Goal: Check status: Check status

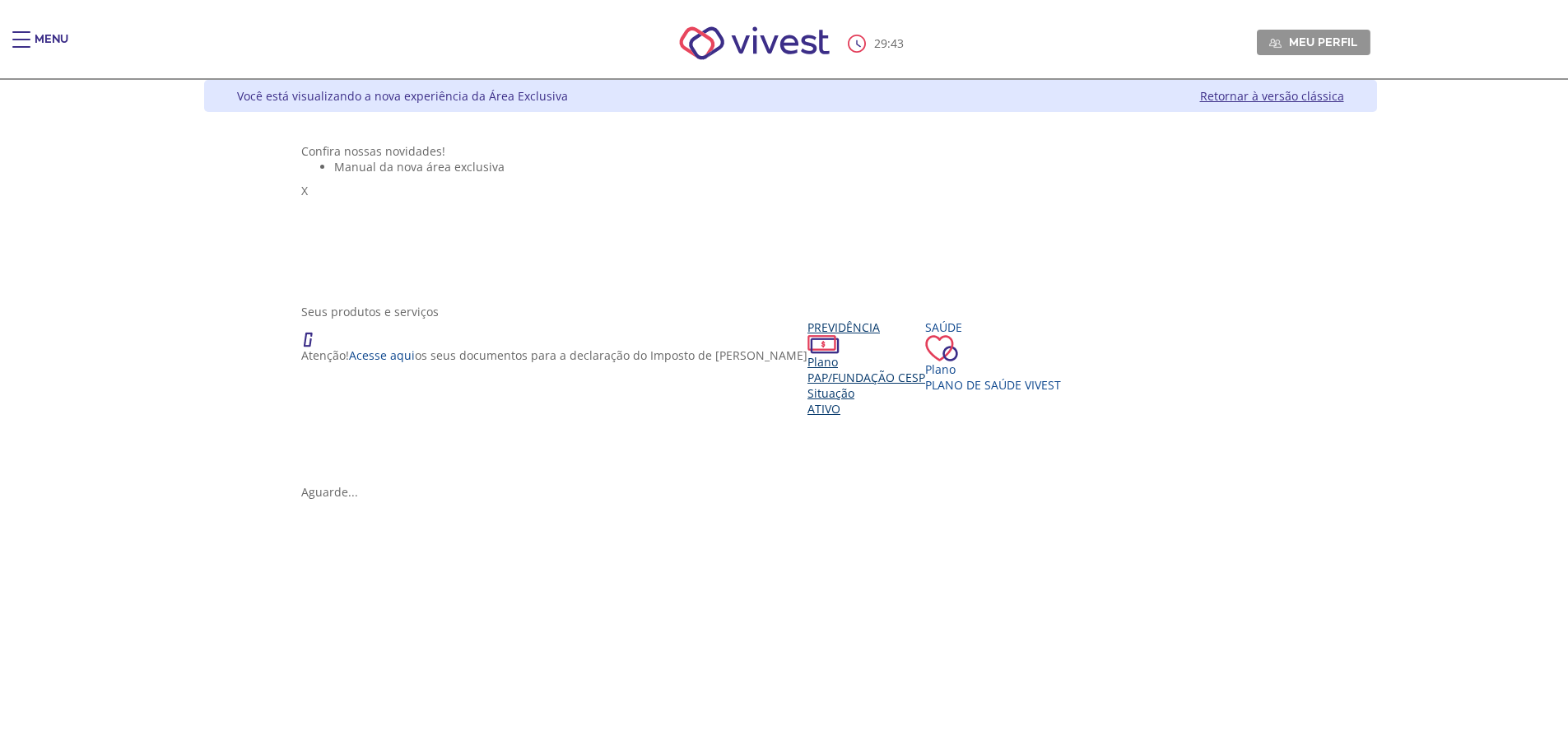
click at [807, 385] on span "PAP/Fundação CESP" at bounding box center [866, 377] width 118 height 15
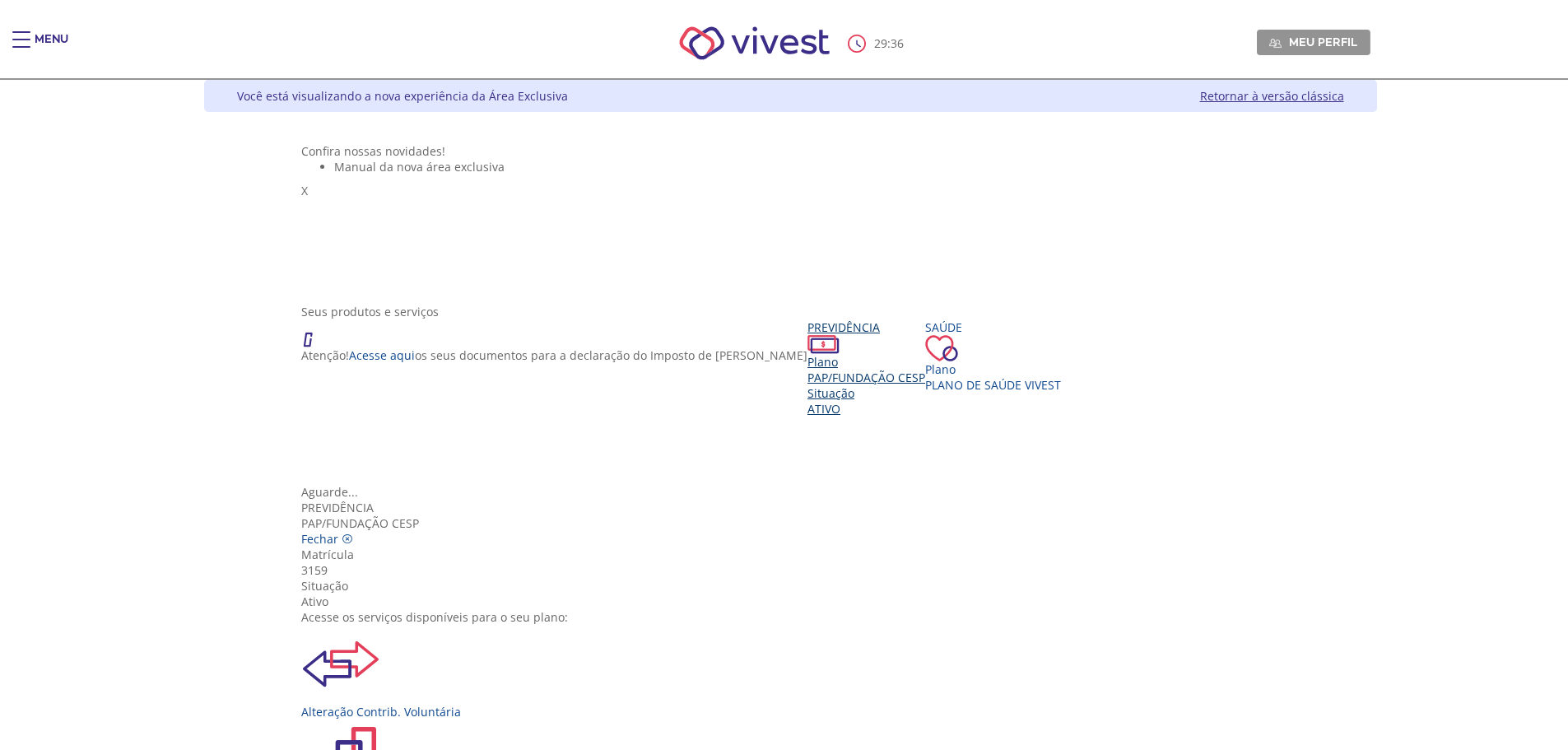
scroll to position [165, 0]
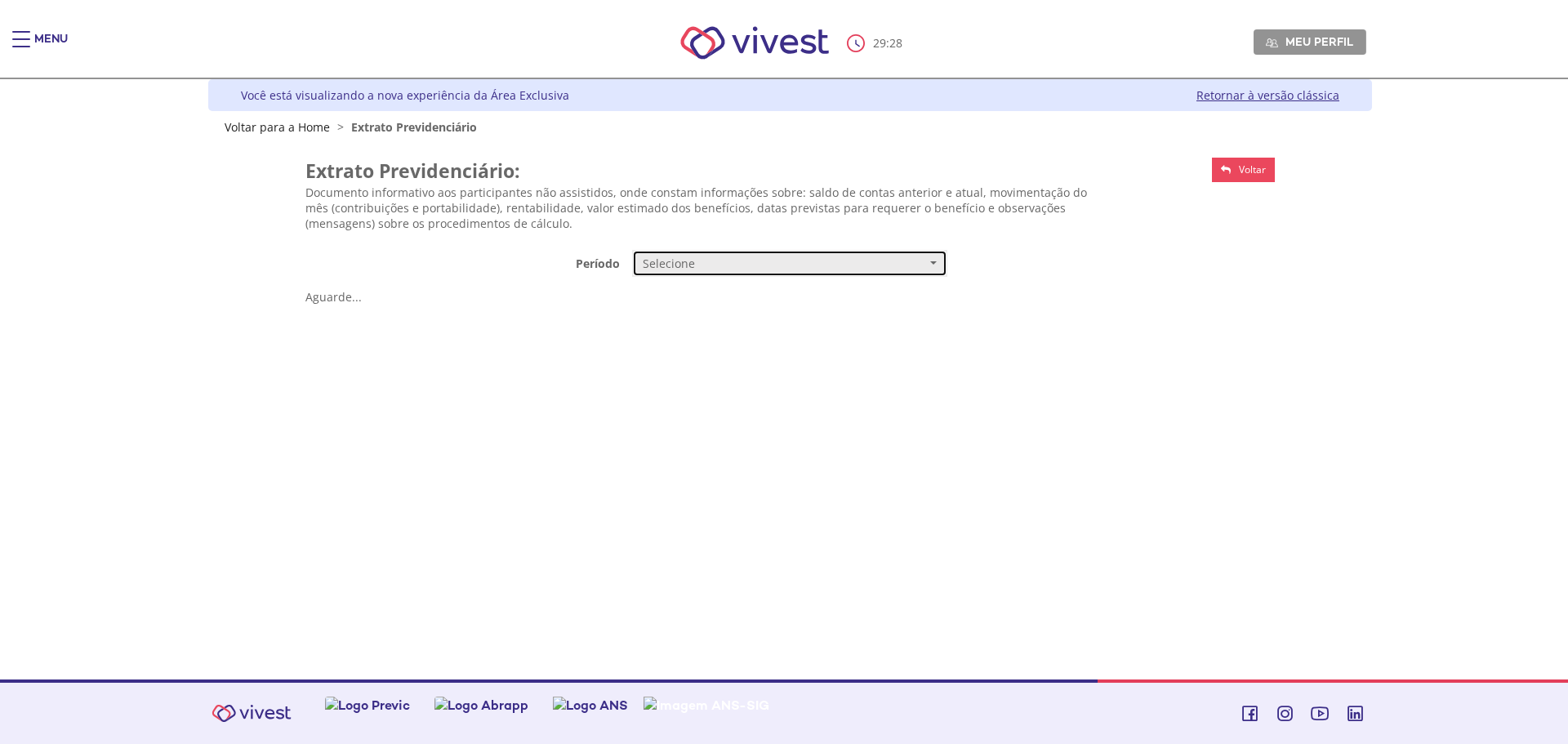
click at [745, 268] on span "Selecione" at bounding box center [784, 264] width 283 height 16
click at [737, 299] on link "Mensal" at bounding box center [789, 295] width 314 height 29
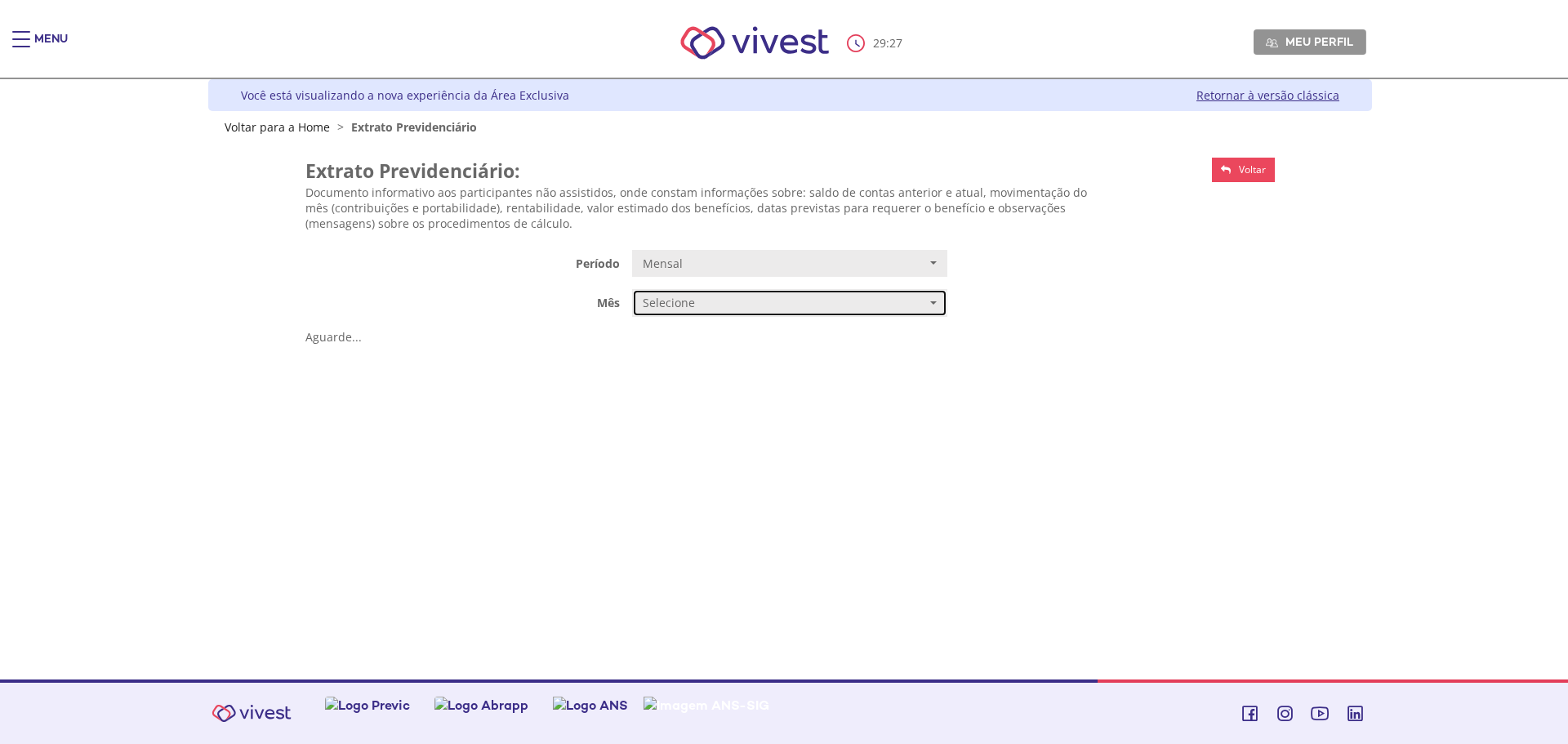
click at [737, 299] on span "Selecione" at bounding box center [784, 303] width 283 height 16
click at [741, 334] on link "AGOSTO/2025" at bounding box center [789, 334] width 314 height 29
click at [910, 296] on span "AGOSTO/2025" at bounding box center [784, 303] width 283 height 16
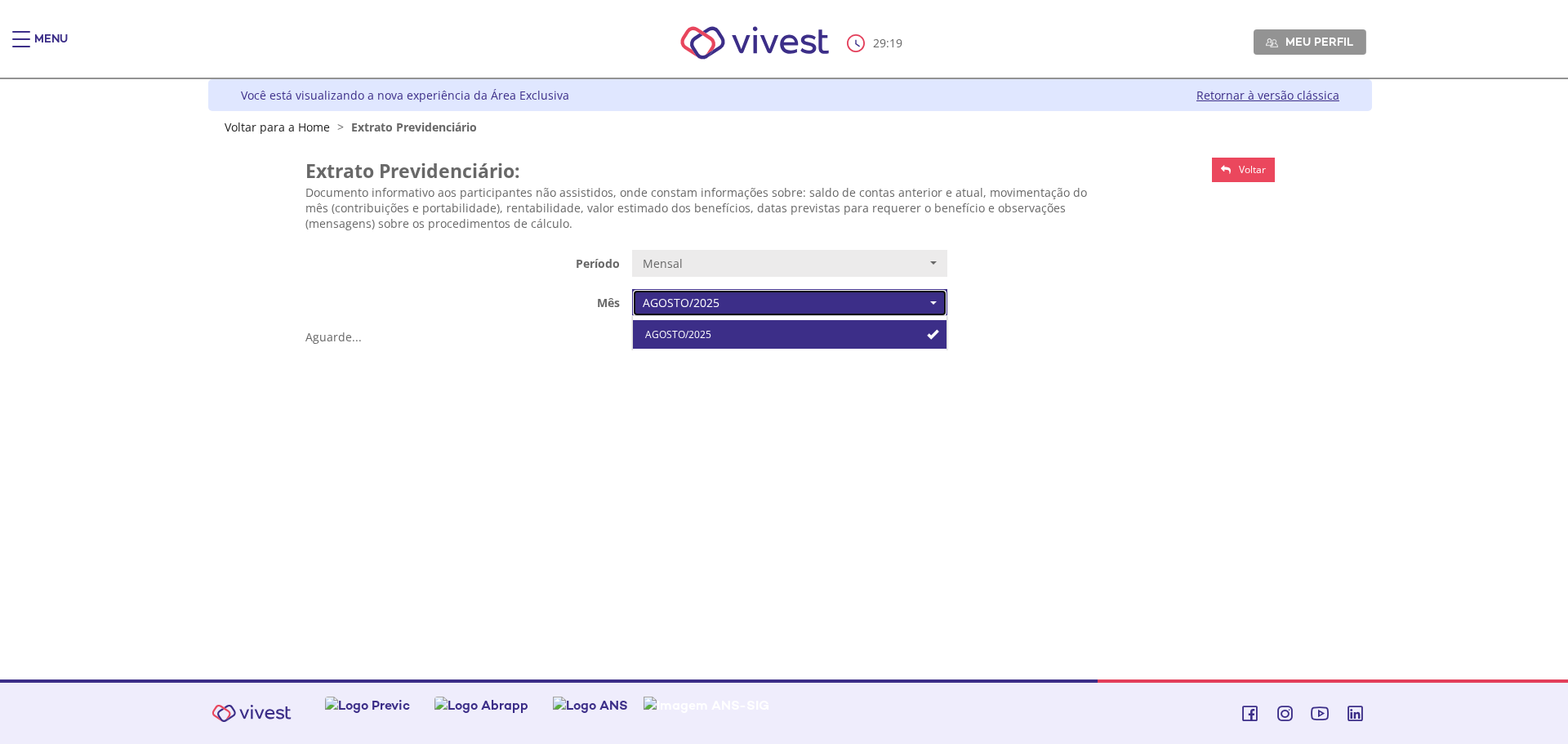
click at [910, 296] on span "AGOSTO/2025" at bounding box center [784, 303] width 283 height 16
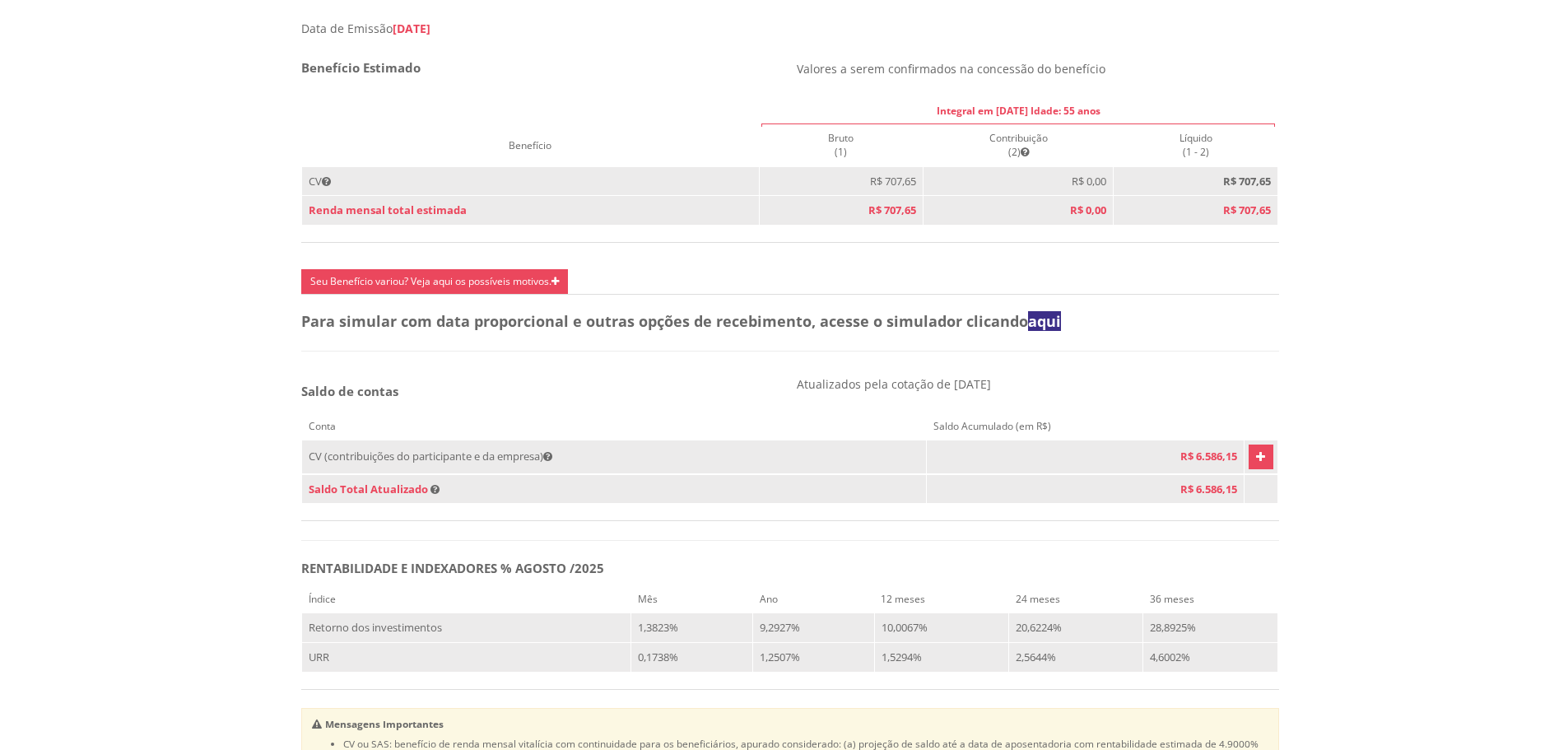
scroll to position [823, 0]
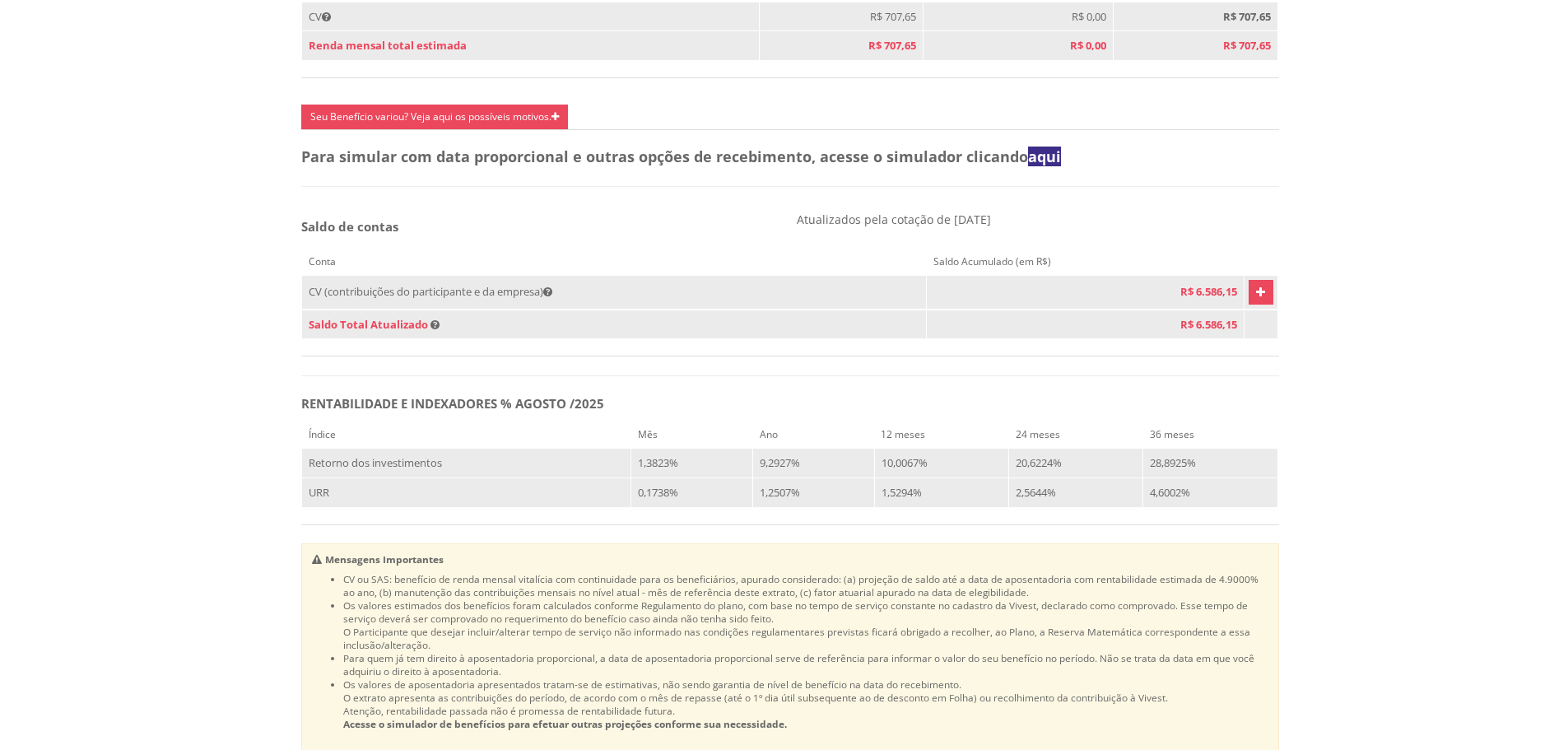
click at [1256, 303] on icon "Vivest" at bounding box center [1261, 293] width 9 height 20
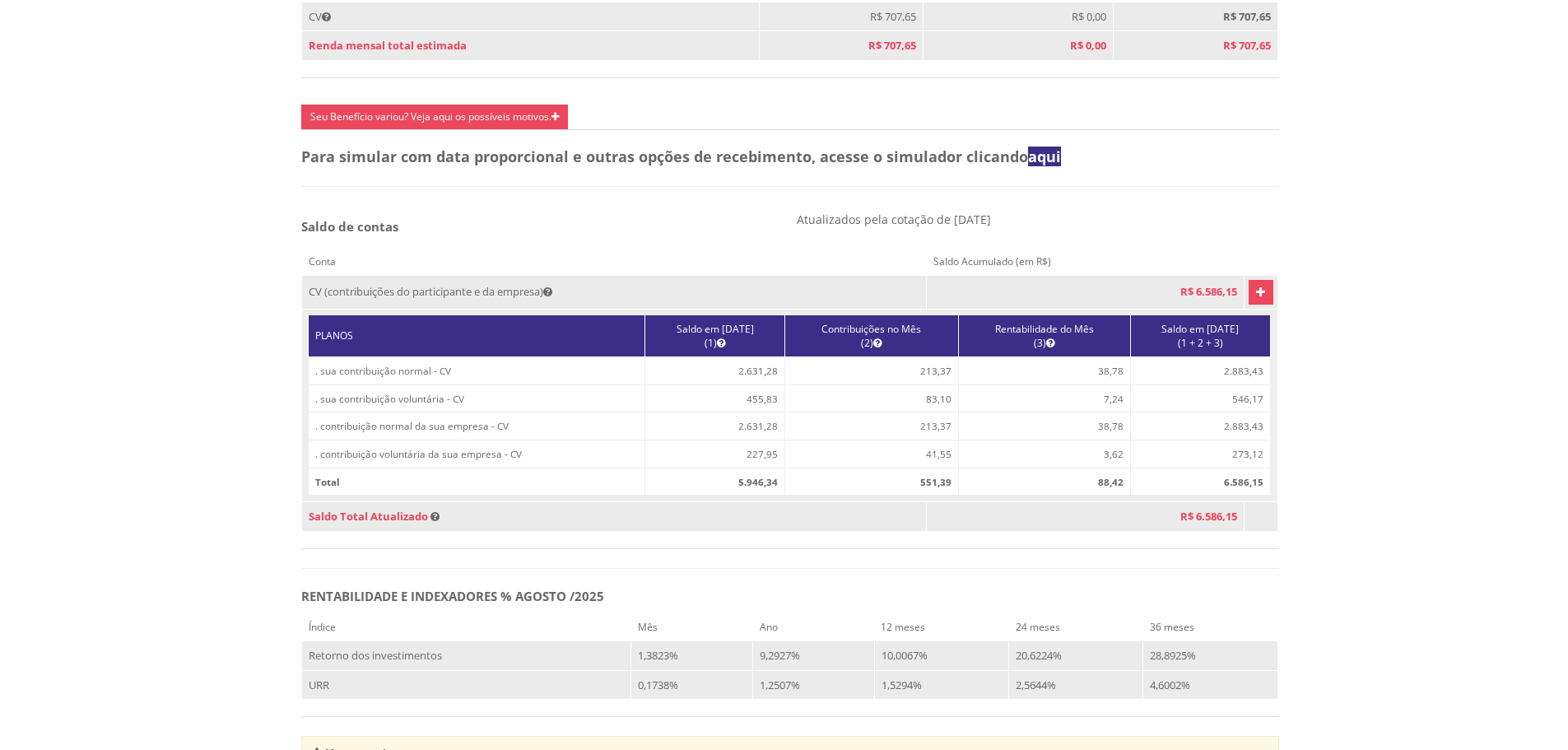
drag, startPoint x: 328, startPoint y: 357, endPoint x: 1261, endPoint y: 509, distance: 945.3
click at [1261, 502] on div "PLANOS Saldo em [DATE] (1) Contribuições no Mês (2) Rentabilidade do Mês (3) Sa…" at bounding box center [790, 406] width 976 height 192
drag, startPoint x: 394, startPoint y: 394, endPoint x: 749, endPoint y: 402, distance: 355.1
click at [749, 385] on tr ". sua contribuição normal - CV 2.631,28 213,37 38,78 2.883,43" at bounding box center [790, 370] width 962 height 28
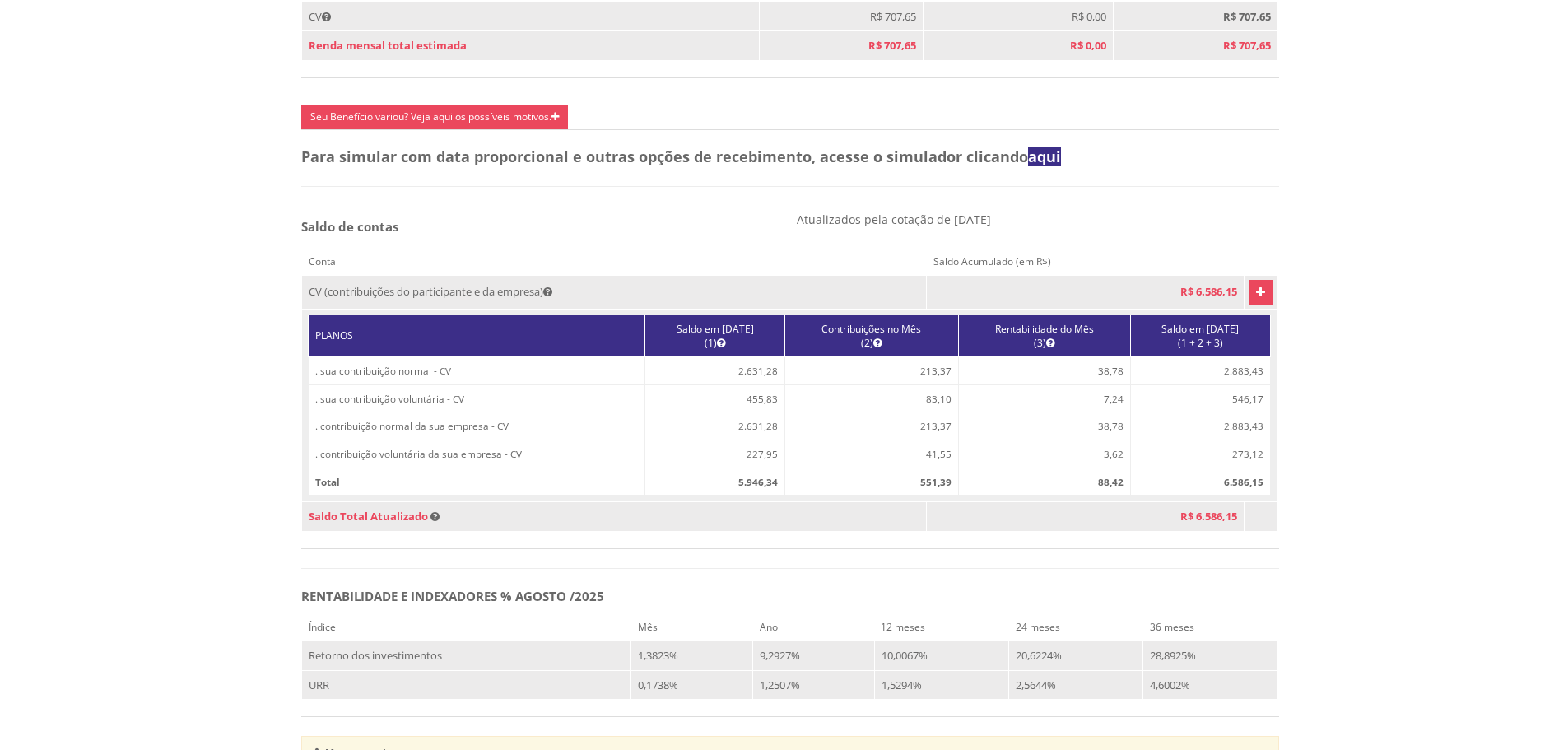
click at [661, 440] on td "2.631,28" at bounding box center [715, 426] width 140 height 28
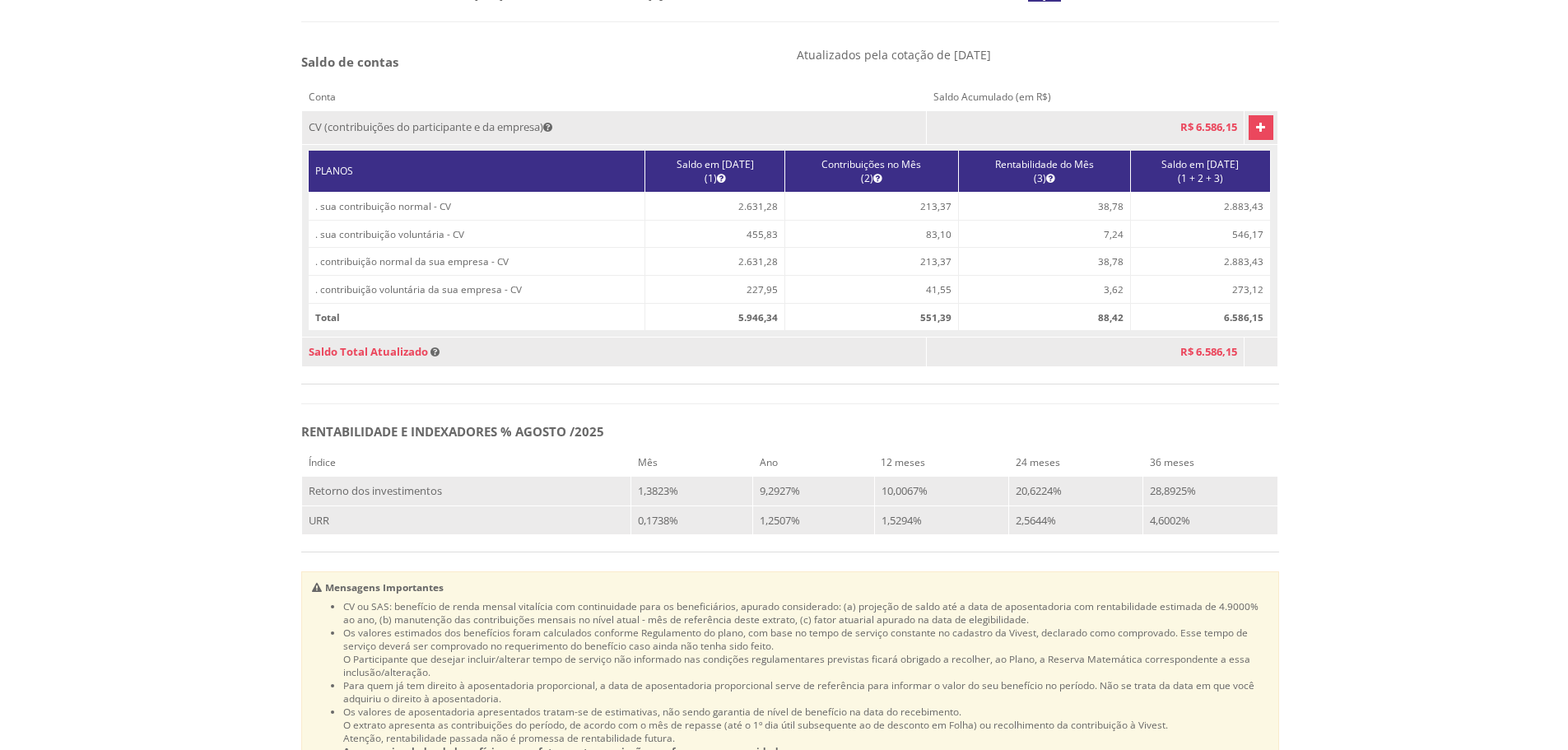
scroll to position [906, 0]
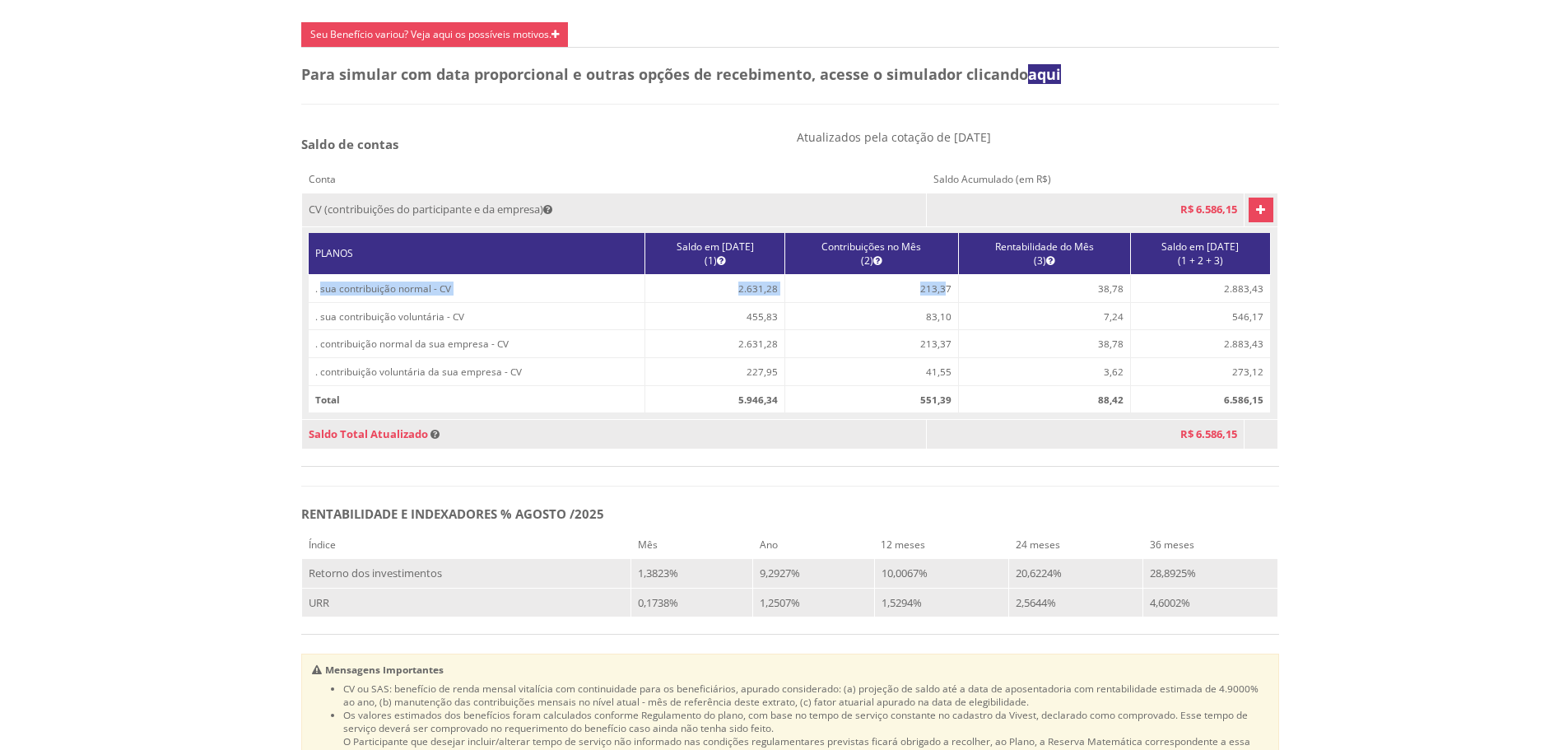
drag, startPoint x: 405, startPoint y: 314, endPoint x: 930, endPoint y: 313, distance: 525.0
click at [930, 303] on tr ". sua contribuição normal - CV 2.631,28 213,37 38,78 2.883,43" at bounding box center [790, 288] width 962 height 28
click at [898, 303] on td "213,37" at bounding box center [871, 288] width 174 height 28
drag, startPoint x: 878, startPoint y: 311, endPoint x: 944, endPoint y: 312, distance: 66.0
click at [944, 303] on tr ". sua contribuição normal - CV 2.631,28 213,37 38,78 2.883,43" at bounding box center [790, 288] width 962 height 28
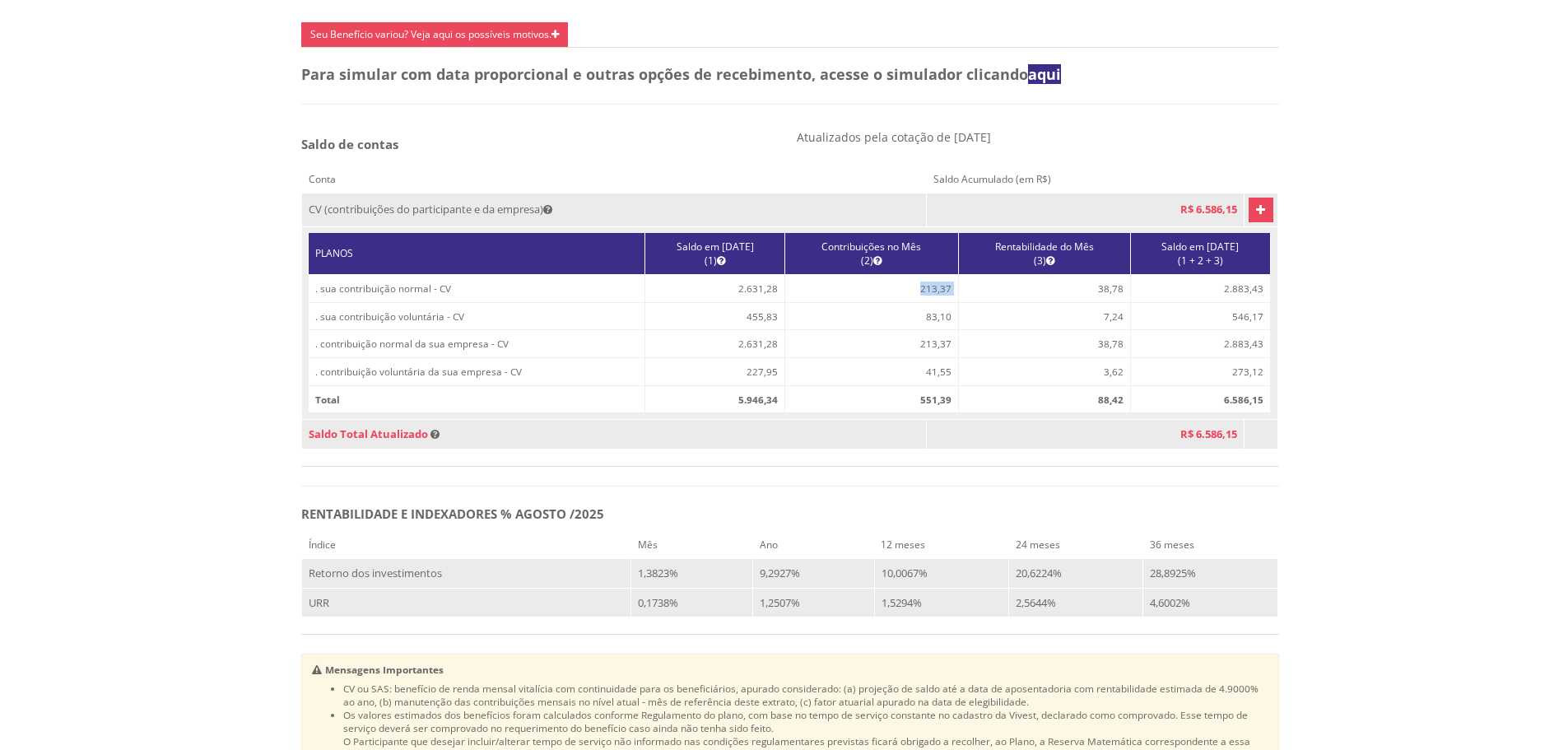
click at [886, 303] on td "213,37" at bounding box center [871, 288] width 174 height 28
drag, startPoint x: 878, startPoint y: 312, endPoint x: 935, endPoint y: 311, distance: 57.0
click at [935, 303] on td "213,37" at bounding box center [871, 288] width 174 height 28
click at [898, 303] on td "213,37" at bounding box center [871, 288] width 174 height 28
drag, startPoint x: 886, startPoint y: 317, endPoint x: 940, endPoint y: 316, distance: 54.0
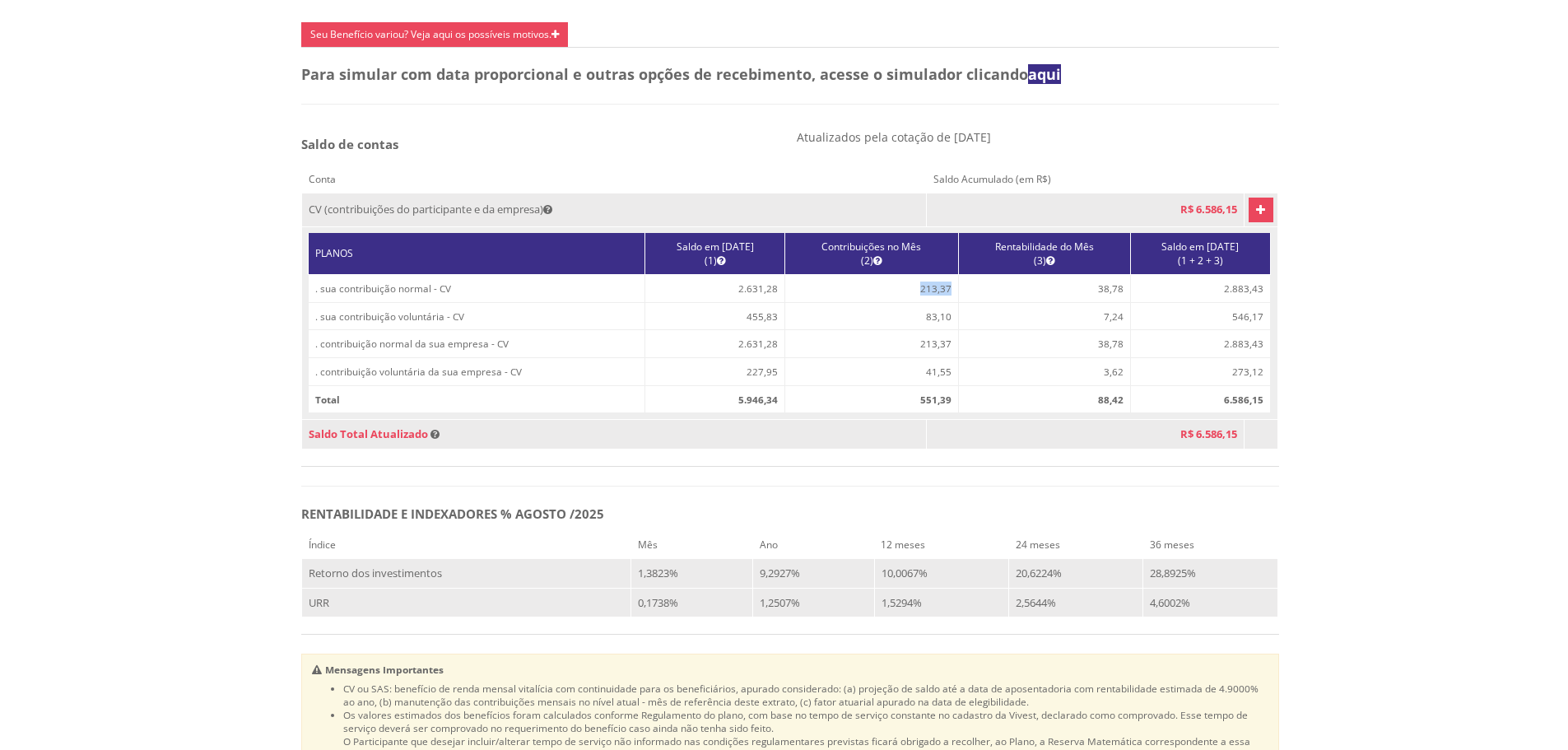
click at [940, 303] on td "213,37" at bounding box center [871, 288] width 174 height 28
drag, startPoint x: 890, startPoint y: 341, endPoint x: 938, endPoint y: 342, distance: 48.0
click at [938, 330] on td "83,10" at bounding box center [871, 316] width 174 height 28
click at [894, 330] on td "83,10" at bounding box center [871, 316] width 174 height 28
click at [896, 330] on td "83,10" at bounding box center [871, 316] width 174 height 28
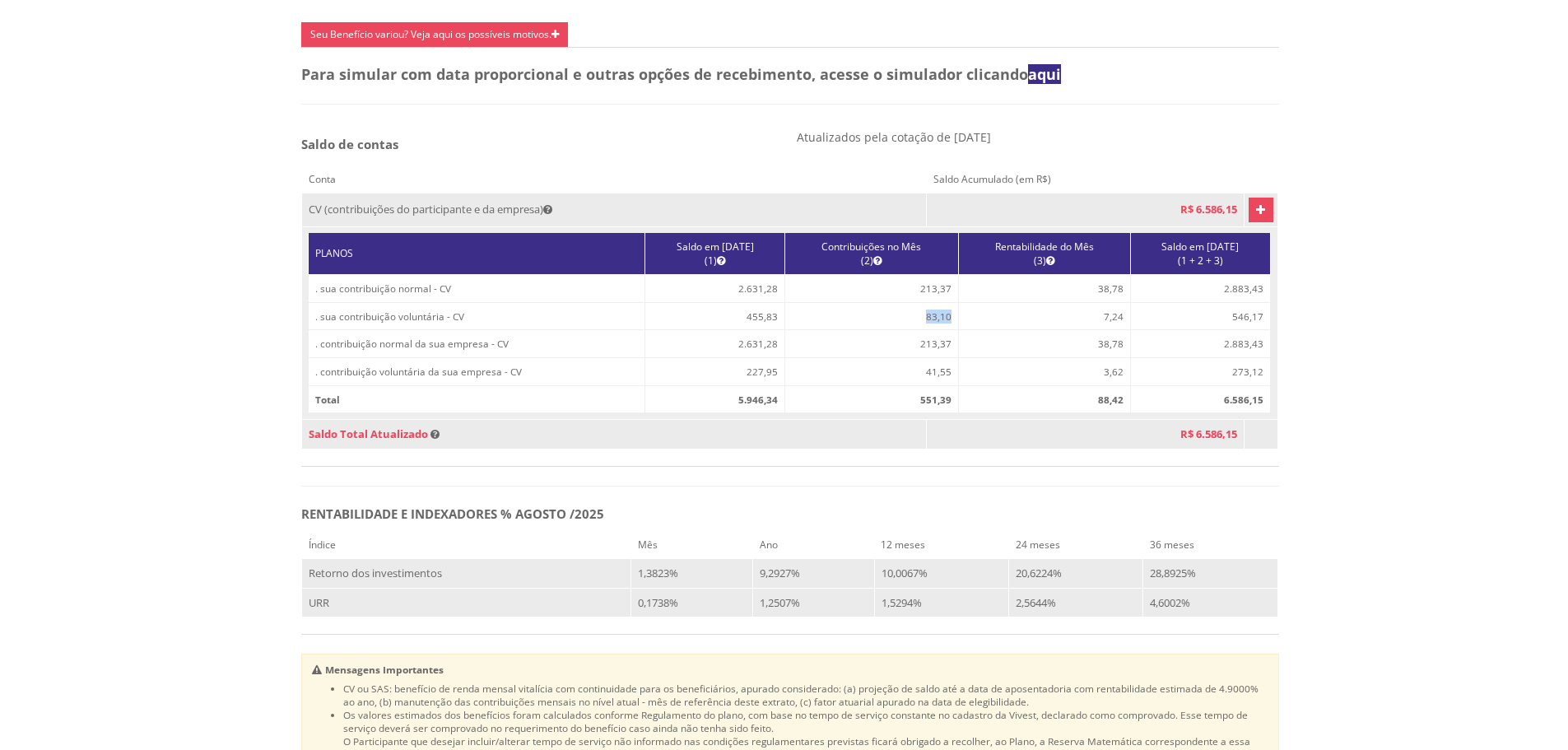
drag, startPoint x: 905, startPoint y: 345, endPoint x: 937, endPoint y: 340, distance: 32.4
click at [937, 330] on td "83,10" at bounding box center [871, 316] width 174 height 28
drag, startPoint x: 902, startPoint y: 313, endPoint x: 947, endPoint y: 313, distance: 45.0
click at [947, 303] on tr ". sua contribuição normal - CV 2.631,28 213,37 38,78 2.883,43" at bounding box center [790, 288] width 962 height 28
drag, startPoint x: 890, startPoint y: 373, endPoint x: 939, endPoint y: 373, distance: 49.0
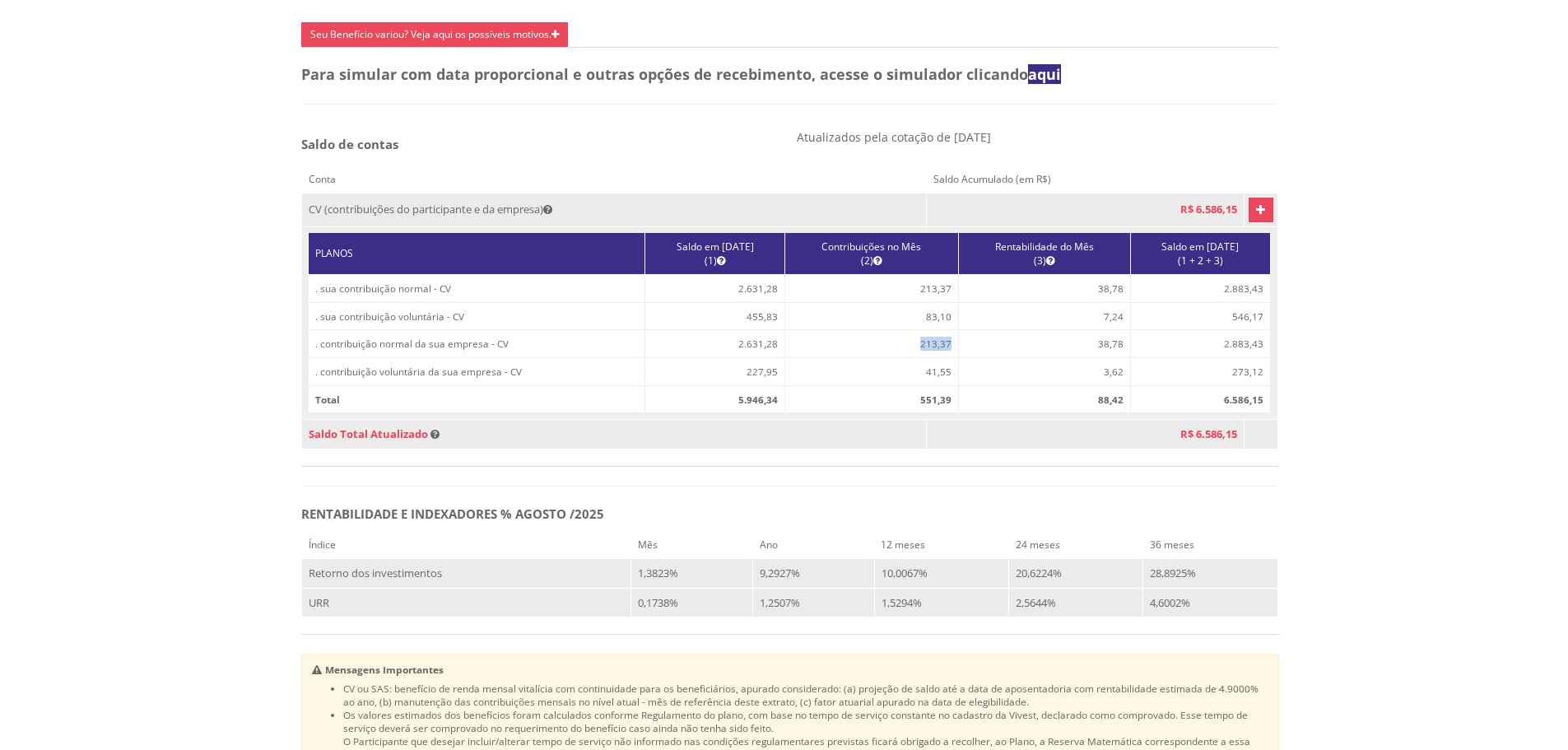
click at [939, 358] on td "213,37" at bounding box center [871, 344] width 174 height 28
click at [893, 330] on td "83,10" at bounding box center [871, 316] width 174 height 28
drag, startPoint x: 903, startPoint y: 339, endPoint x: 936, endPoint y: 338, distance: 33.0
click at [936, 330] on td "83,10" at bounding box center [871, 316] width 174 height 28
drag, startPoint x: 903, startPoint y: 393, endPoint x: 937, endPoint y: 398, distance: 34.4
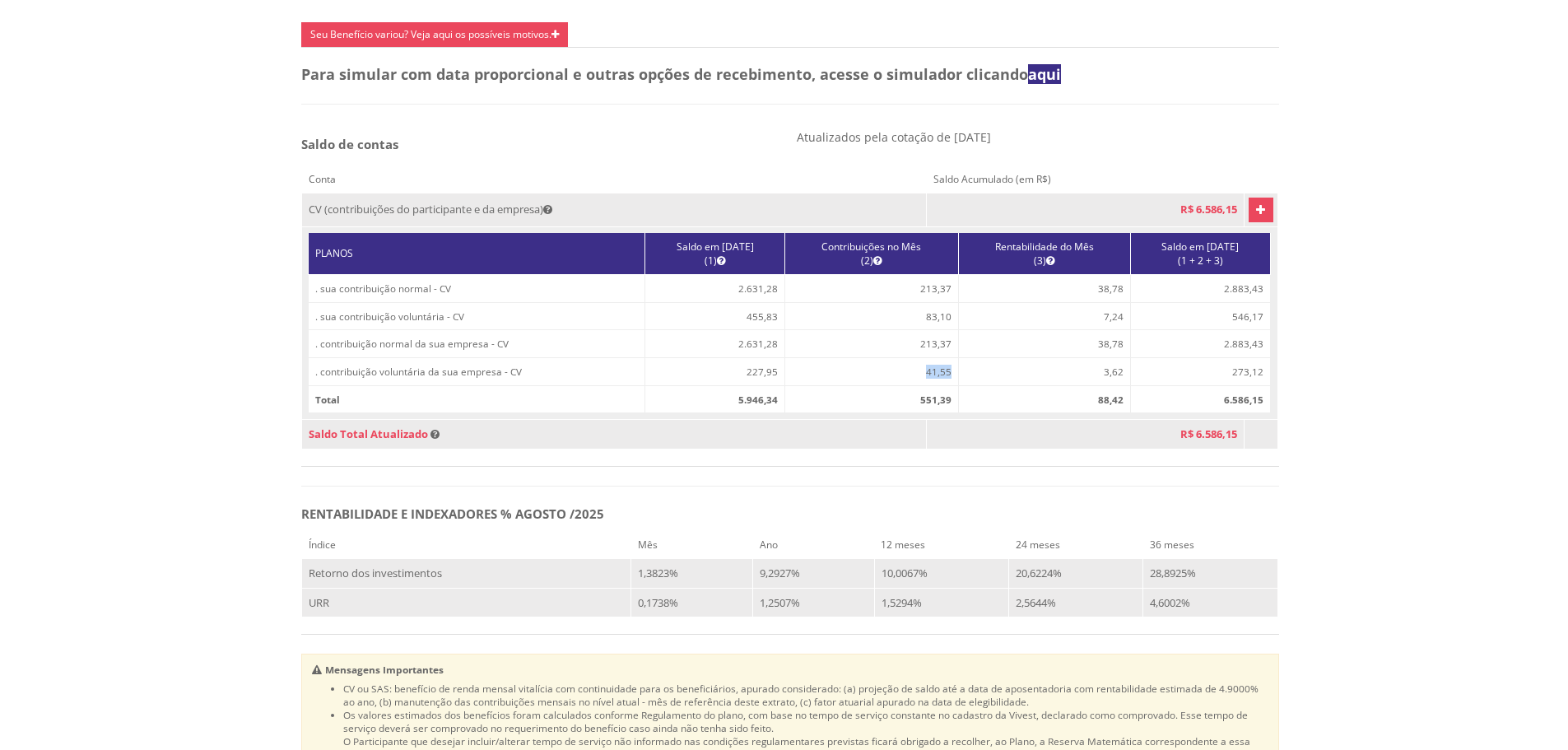
click at [937, 386] on td "41,55" at bounding box center [871, 372] width 174 height 28
click at [906, 386] on td "41,55" at bounding box center [871, 372] width 174 height 28
drag, startPoint x: 889, startPoint y: 426, endPoint x: 928, endPoint y: 426, distance: 39.0
click at [928, 414] on td "551,39" at bounding box center [871, 399] width 174 height 28
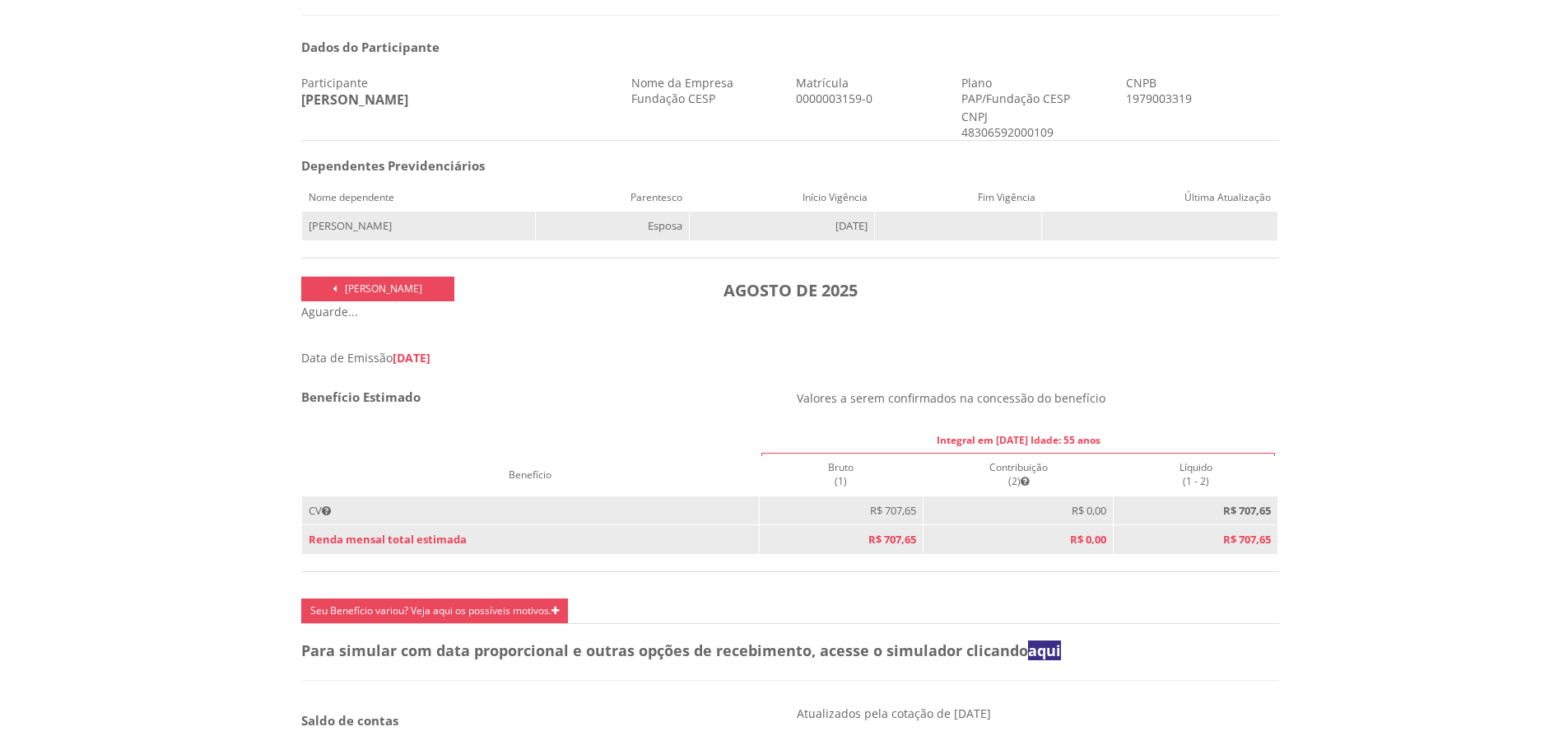
scroll to position [0, 0]
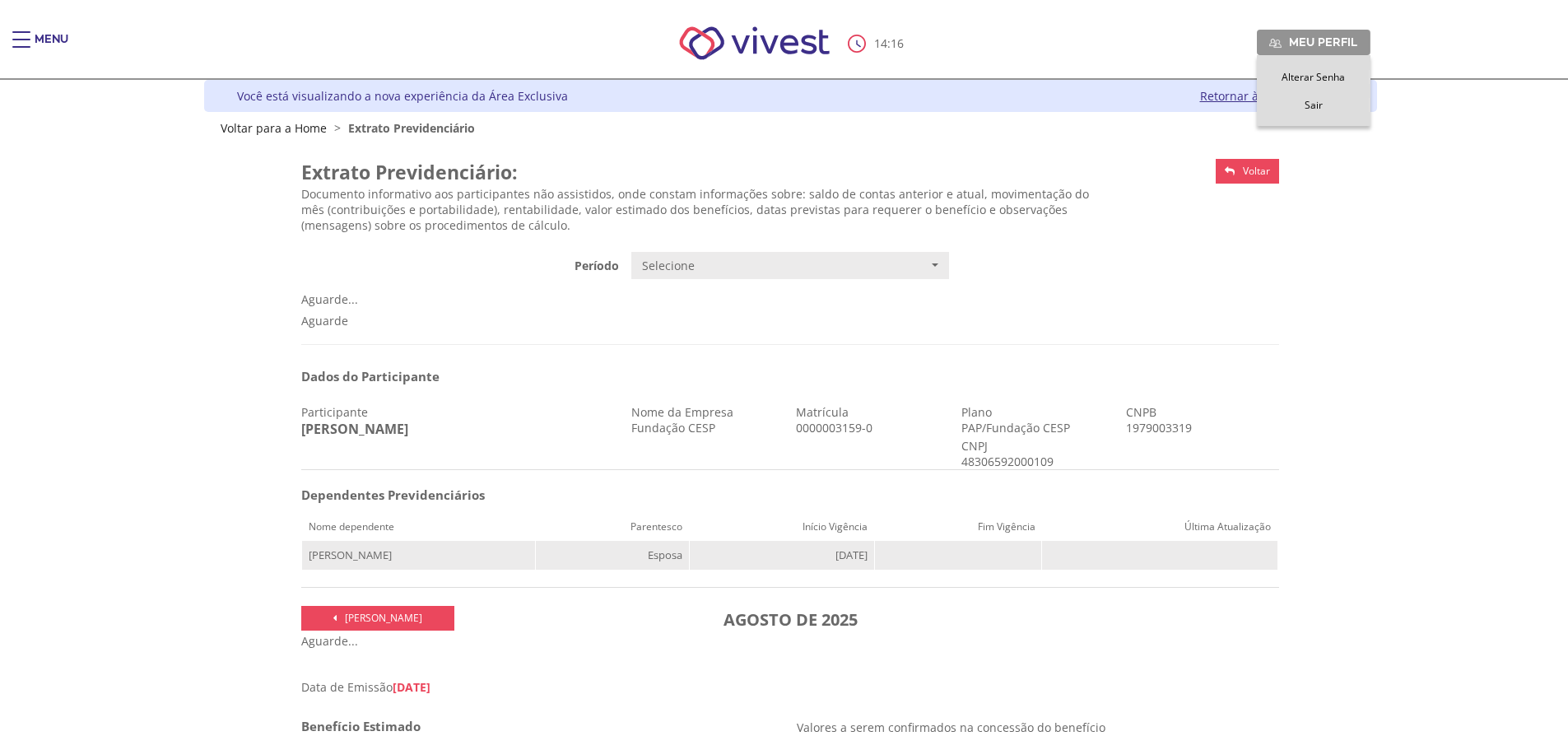
click at [1345, 40] on span "Meu perfil" at bounding box center [1323, 42] width 68 height 15
click at [1317, 104] on span "Sair" at bounding box center [1314, 105] width 18 height 14
